Goal: Transaction & Acquisition: Purchase product/service

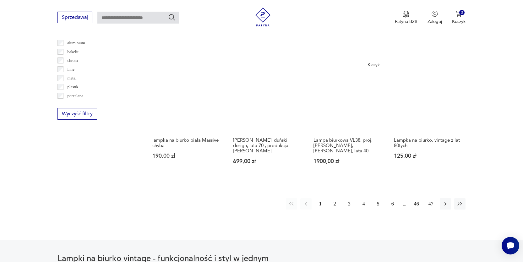
scroll to position [600, 0]
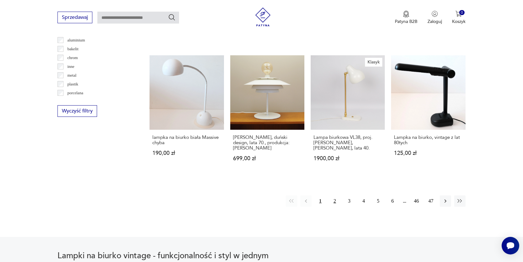
click at [333, 196] on button "2" at bounding box center [334, 201] width 11 height 11
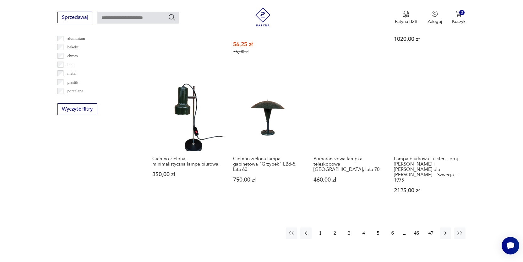
scroll to position [603, 0]
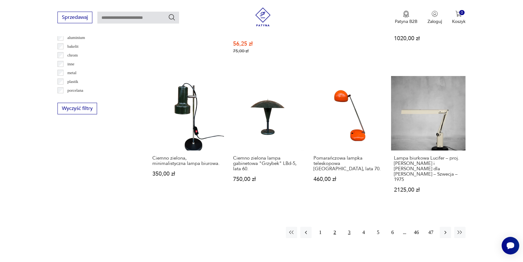
click at [350, 227] on button "3" at bounding box center [349, 232] width 11 height 11
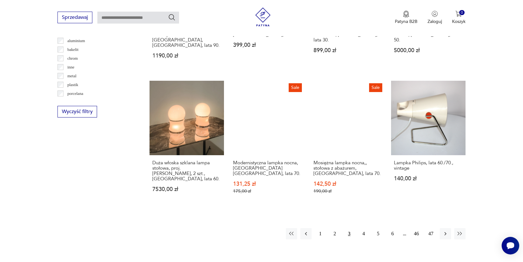
scroll to position [600, 0]
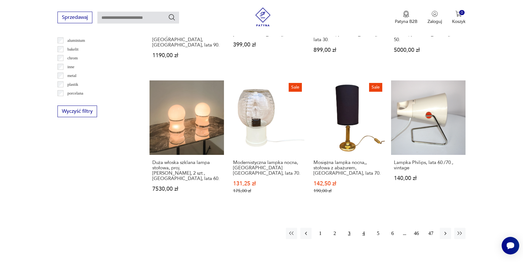
click at [364, 228] on button "4" at bounding box center [363, 233] width 11 height 11
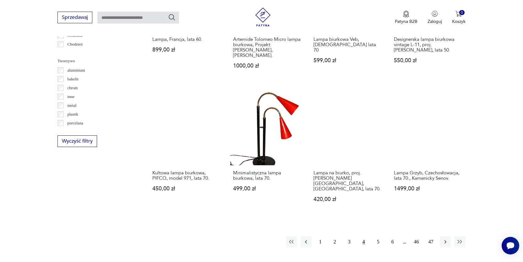
scroll to position [571, 0]
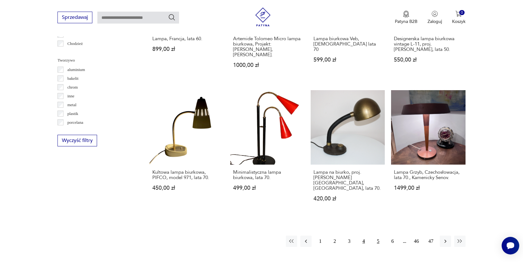
click at [378, 236] on button "5" at bounding box center [378, 241] width 11 height 11
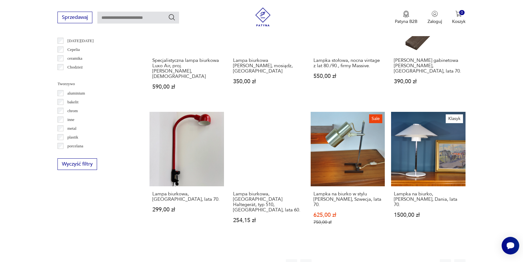
scroll to position [560, 0]
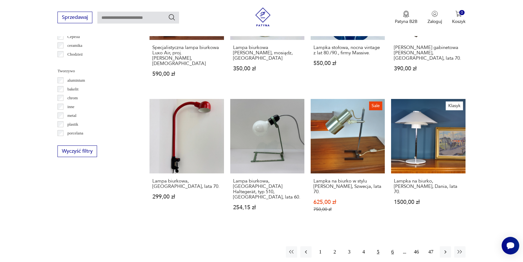
click at [393, 246] on button "6" at bounding box center [392, 251] width 11 height 11
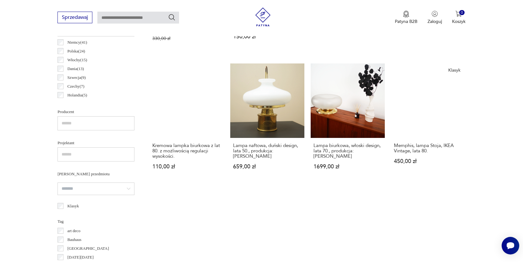
scroll to position [329, 0]
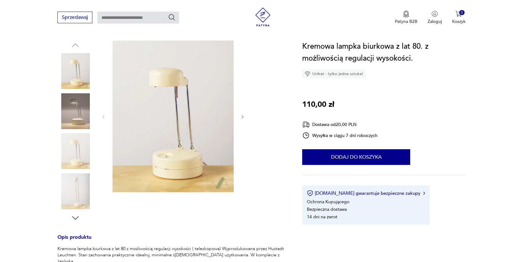
click at [81, 120] on img at bounding box center [76, 111] width 36 height 36
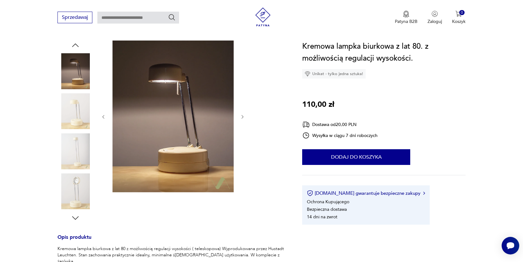
click at [78, 152] on img at bounding box center [76, 151] width 36 height 36
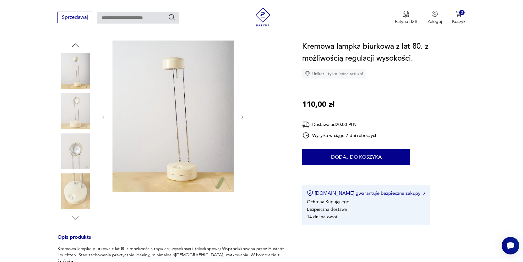
click at [77, 191] on img at bounding box center [76, 192] width 36 height 36
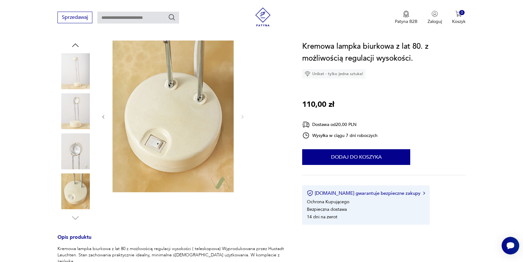
click at [81, 158] on img at bounding box center [76, 151] width 36 height 36
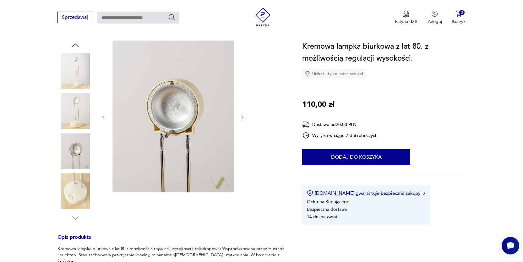
click at [83, 122] on img at bounding box center [76, 111] width 36 height 36
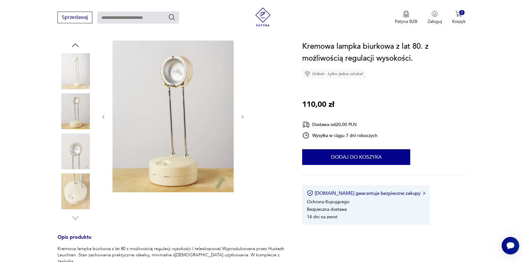
click at [78, 90] on div at bounding box center [76, 131] width 36 height 157
click at [78, 77] on img at bounding box center [76, 71] width 36 height 36
